Goal: Entertainment & Leisure: Browse casually

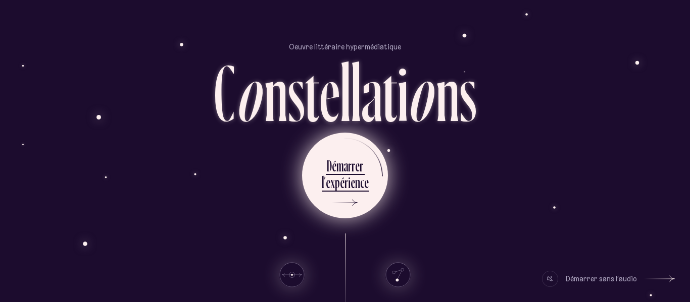
click at [374, 172] on ul "D é m a r r e r l ’ e x p é r i e n c e" at bounding box center [345, 176] width 86 height 86
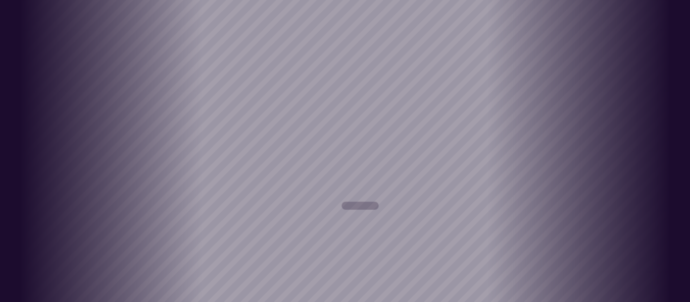
click at [688, 178] on div "Vieux-Québec Saint-Sauveur Saint-Roch Limoilou Saint-Jean-Baptiste Montcalm Vie…" at bounding box center [345, 151] width 690 height 302
click at [668, 283] on div "Vieux-Québec Saint-Sauveur Saint-Roch Limoilou Saint-Jean-Baptiste Montcalm Vie…" at bounding box center [345, 151] width 690 height 302
click at [669, 283] on div "Vieux-Québec Saint-Sauveur Saint-Roch Limoilou Saint-Jean-Baptiste Montcalm Vie…" at bounding box center [345, 151] width 690 height 302
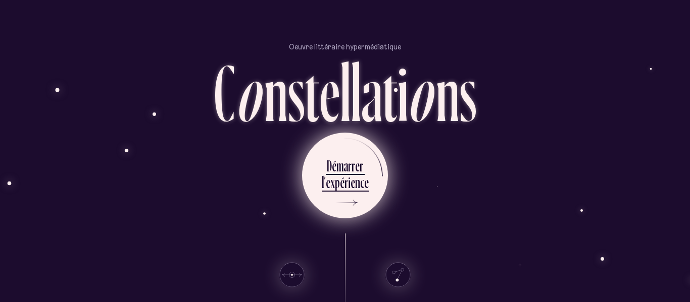
click at [371, 173] on ul "D é m a r r e r l ’ e x p é r i e n c e" at bounding box center [345, 176] width 86 height 86
click at [342, 156] on div "m" at bounding box center [339, 166] width 7 height 20
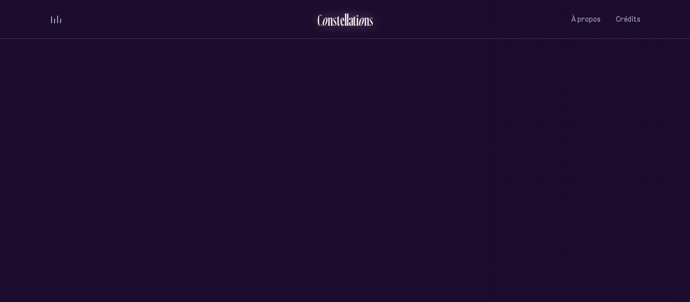
click at [320, 15] on div "C" at bounding box center [319, 20] width 5 height 17
click at [316, 159] on div "Vieux-Québec Saint-Sauveur Saint-Roch Limoilou Saint-Jean-Baptiste Montcalm Vie…" at bounding box center [345, 151] width 690 height 302
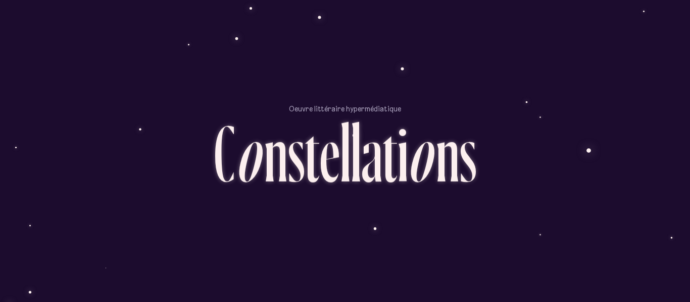
click at [135, 97] on div "Oeuvre littéraire hypermédiatique C o n s t e l l a t i o n s D é m a r r e r l…" at bounding box center [345, 212] width 606 height 302
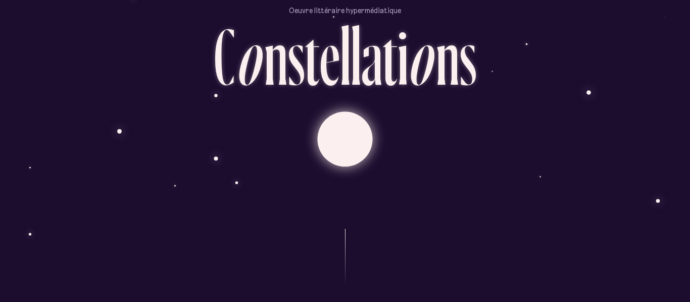
scroll to position [58, 0]
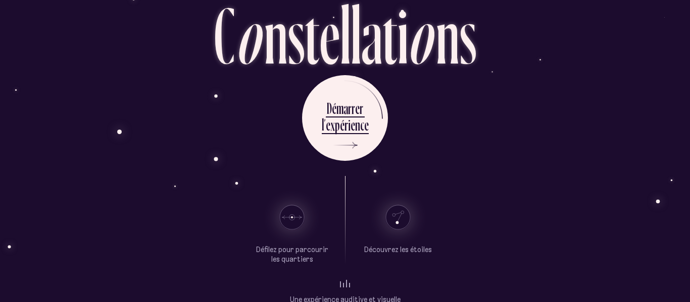
click at [295, 225] on use at bounding box center [292, 217] width 24 height 24
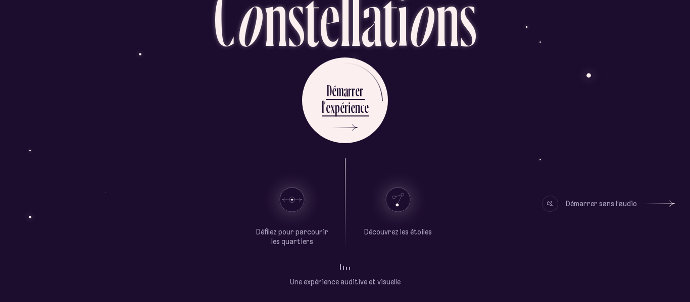
click at [402, 223] on ul "Découvrez les étoiles" at bounding box center [398, 212] width 68 height 49
click at [396, 202] on use at bounding box center [398, 200] width 24 height 24
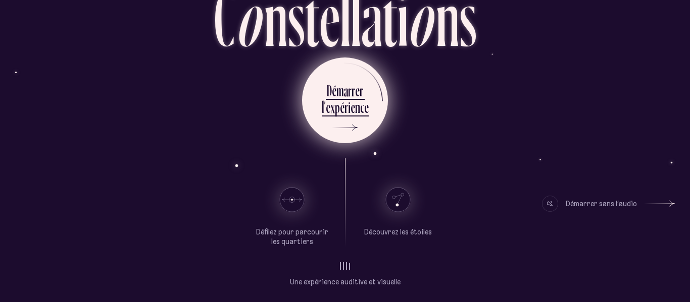
click at [338, 101] on div "p" at bounding box center [337, 107] width 5 height 20
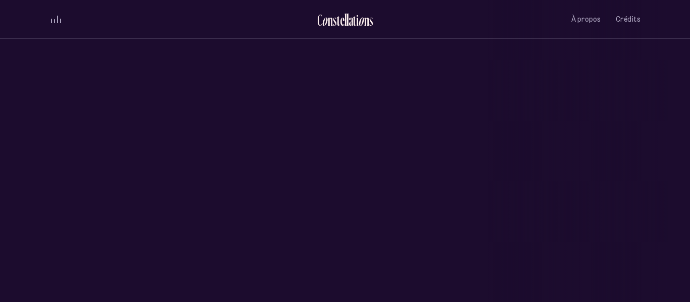
click at [61, 33] on ul "C o n s t e l l a t i o n s À propos Crédits Menu" at bounding box center [344, 19] width 591 height 39
click at [56, 18] on div "volume audio" at bounding box center [56, 20] width 10 height 8
click at [56, 18] on button "volume audio" at bounding box center [55, 19] width 13 height 11
click at [55, 17] on span "volume audio" at bounding box center [54, 20] width 1 height 8
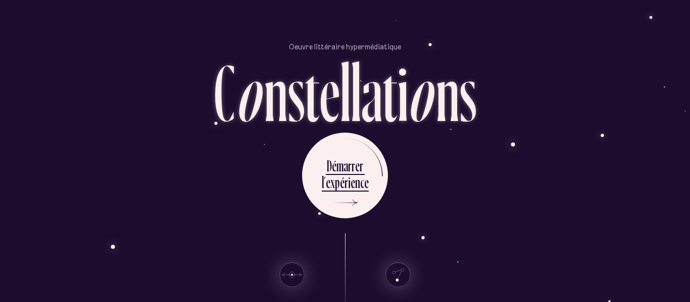
scroll to position [75, 0]
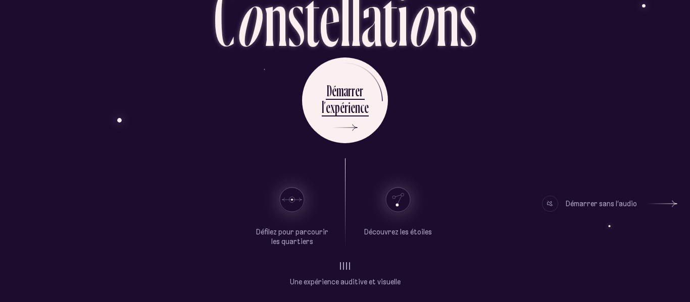
click at [591, 200] on div "Démarrer sans l’audio" at bounding box center [600, 204] width 71 height 16
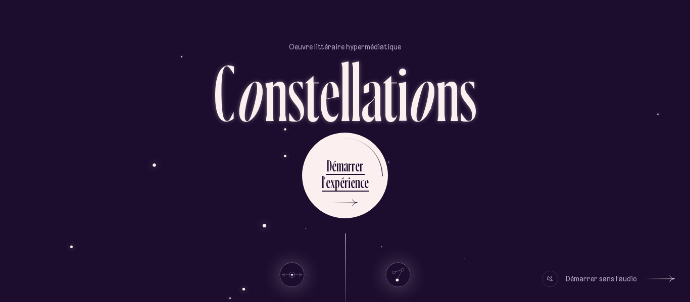
click at [397, 273] on use at bounding box center [398, 275] width 24 height 24
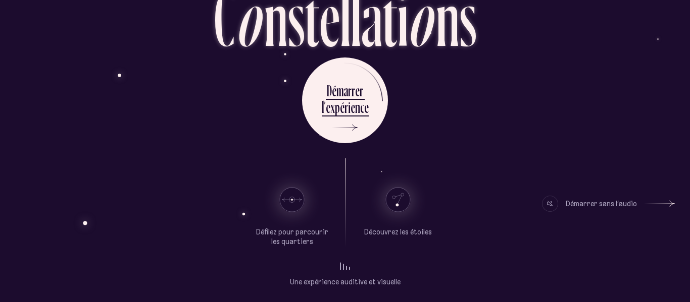
click at [405, 229] on p "Découvrez les étoiles" at bounding box center [398, 233] width 68 height 10
click at [294, 199] on use at bounding box center [292, 200] width 24 height 24
click at [578, 206] on div "Démarrer sans l’audio" at bounding box center [600, 204] width 71 height 16
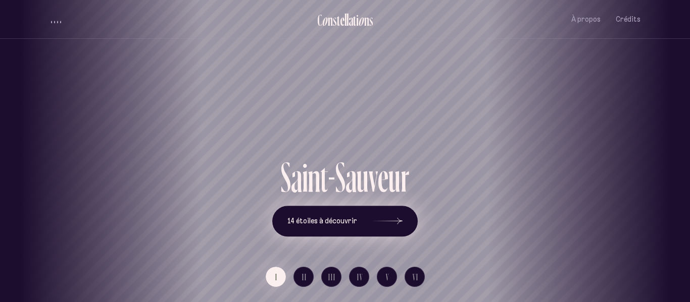
click at [339, 224] on span "14 étoiles à découvrir" at bounding box center [322, 221] width 70 height 9
